Goal: Find contact information: Find contact information

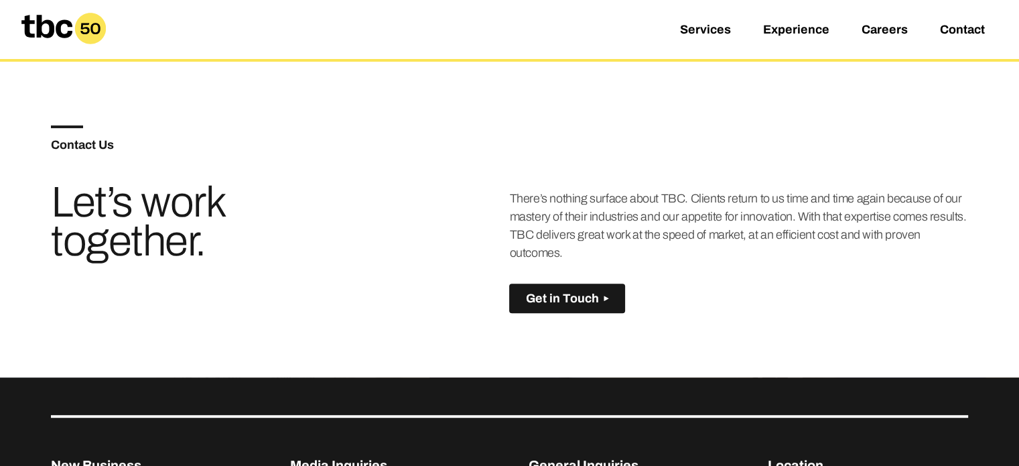
scroll to position [644, 0]
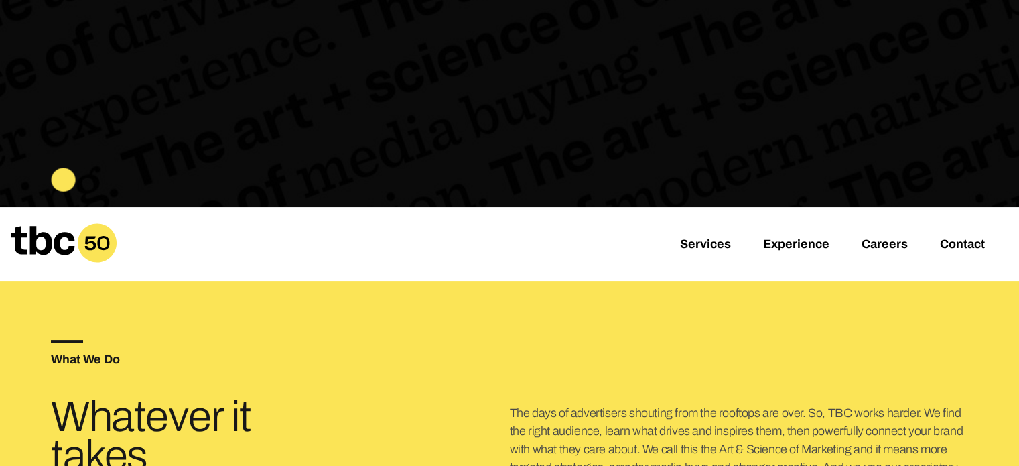
scroll to position [201, 0]
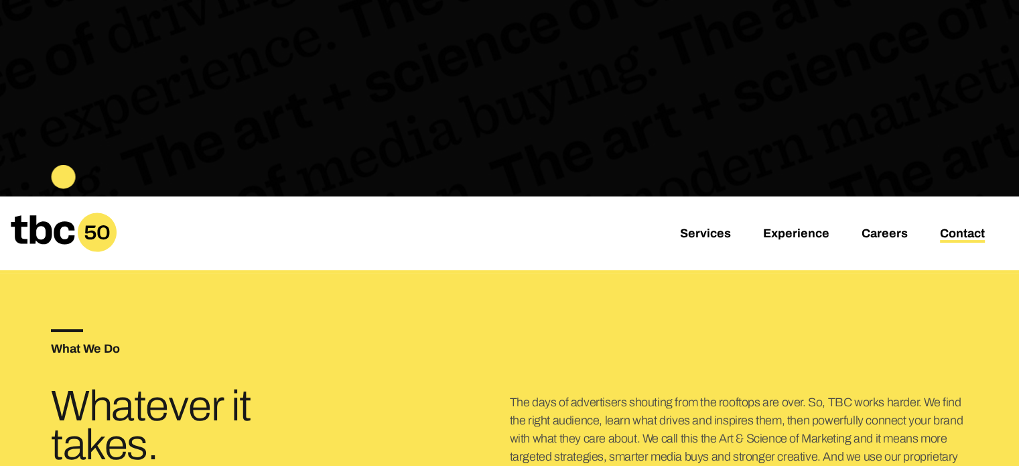
click at [968, 234] on link "Contact" at bounding box center [962, 234] width 45 height 16
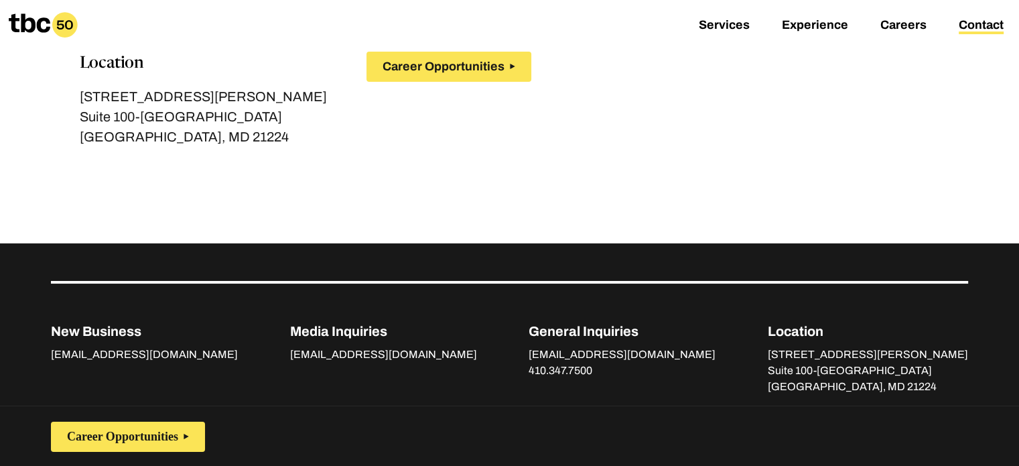
scroll to position [340, 0]
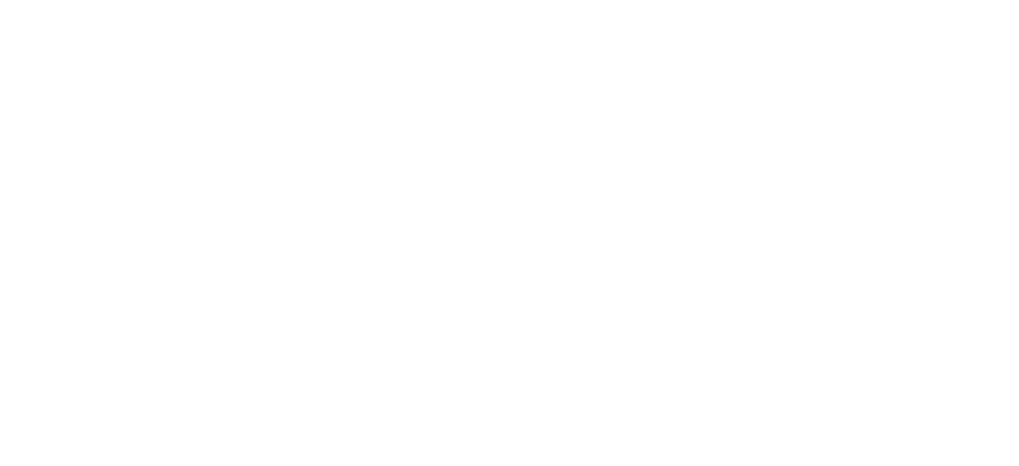
scroll to position [56, 0]
